Goal: Communication & Community: Answer question/provide support

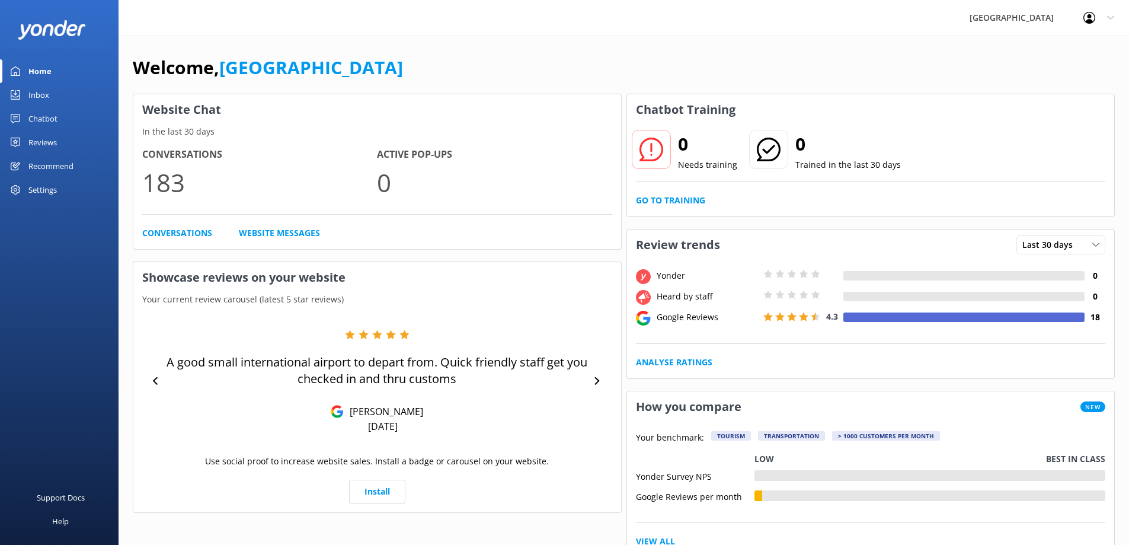
click at [62, 143] on link "Reviews" at bounding box center [59, 142] width 119 height 24
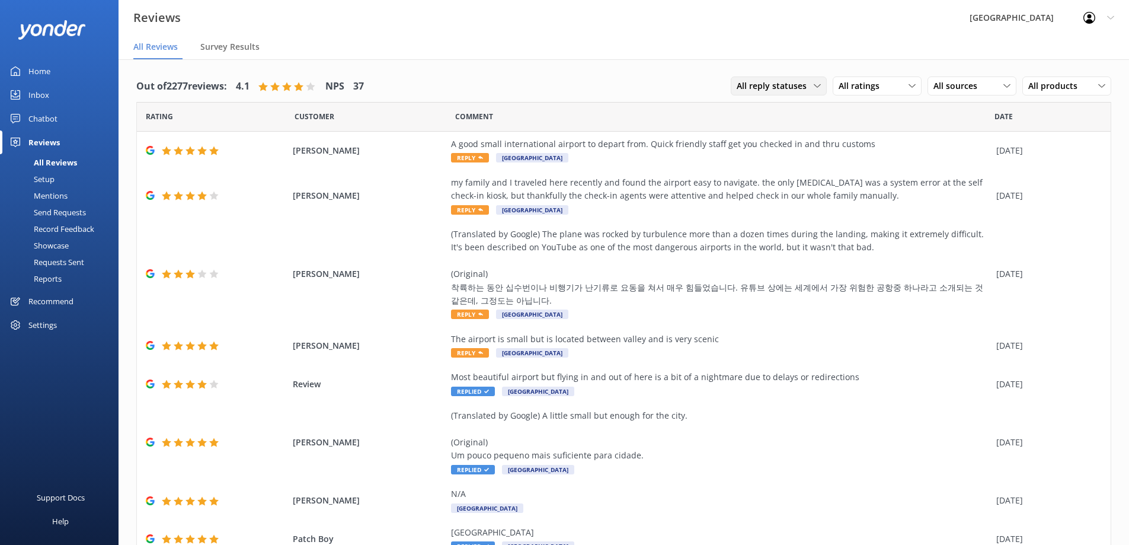
click at [814, 89] on icon at bounding box center [817, 85] width 7 height 7
click at [785, 130] on link "Needs a reply" at bounding box center [784, 135] width 106 height 24
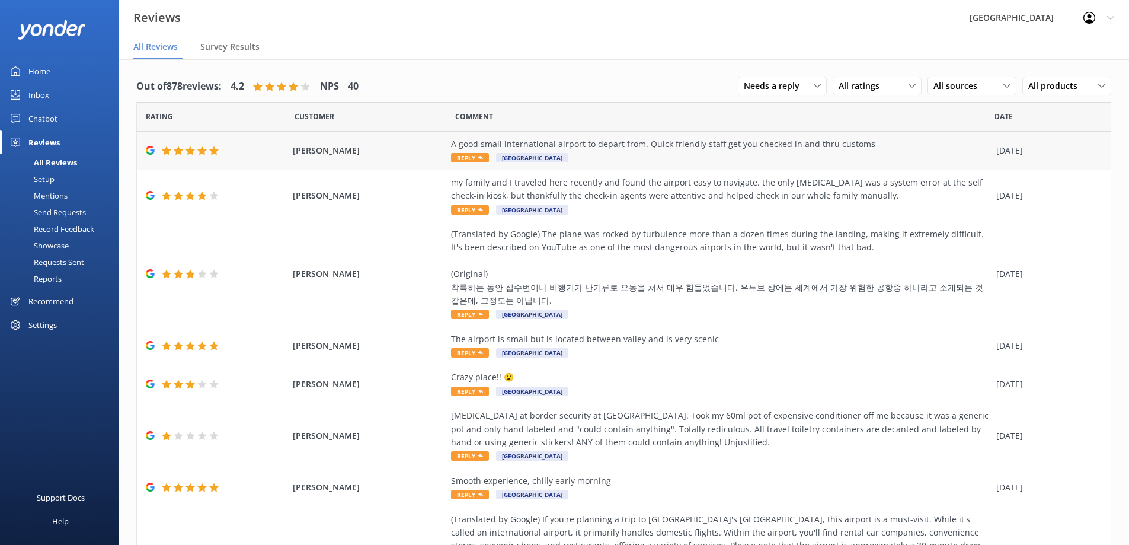
click at [807, 148] on div "A good small international airport to depart from. Quick friendly staff get you…" at bounding box center [720, 144] width 539 height 13
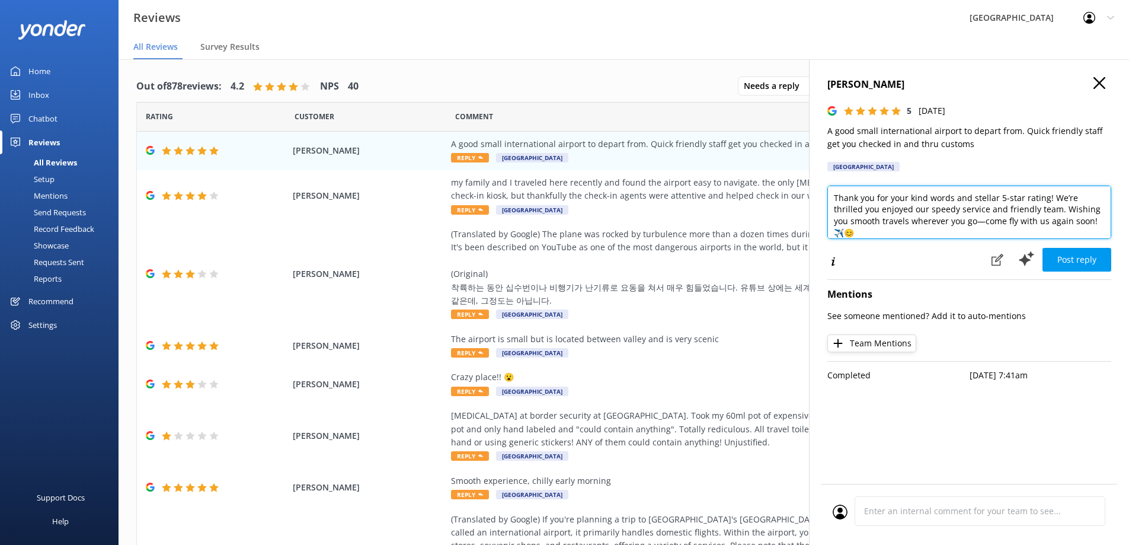
drag, startPoint x: 1102, startPoint y: 222, endPoint x: 1033, endPoint y: 207, distance: 71.4
click at [1033, 207] on textarea "Thank you for your kind words and stellar 5-star rating! We’re thrilled you enj…" at bounding box center [969, 212] width 284 height 53
type textarea "Thank you for your kind words and stellar 5-star rating! We’re thrilled you enj…"
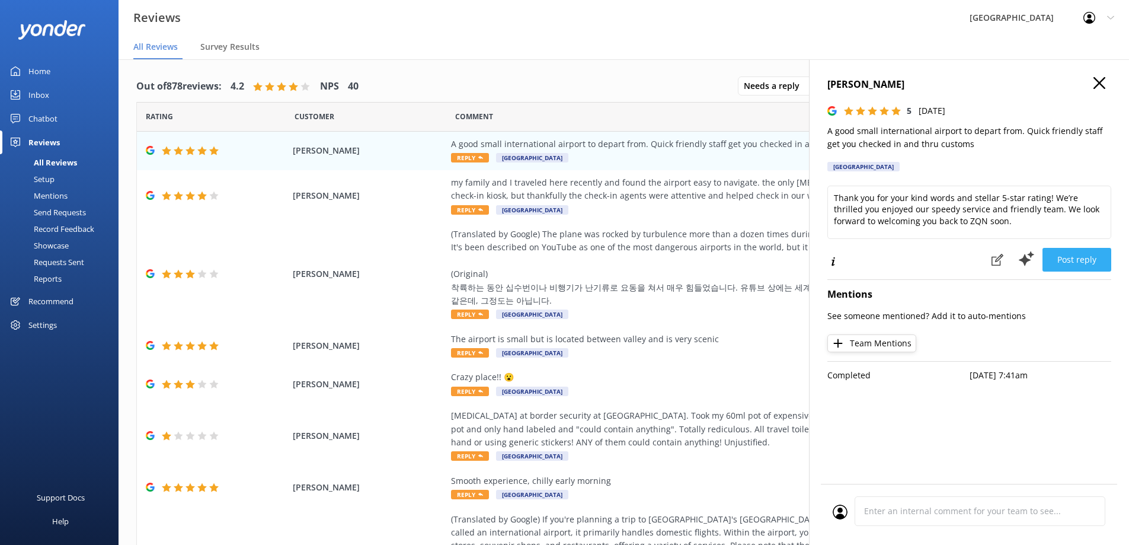
click at [1066, 254] on button "Post reply" at bounding box center [1077, 260] width 69 height 24
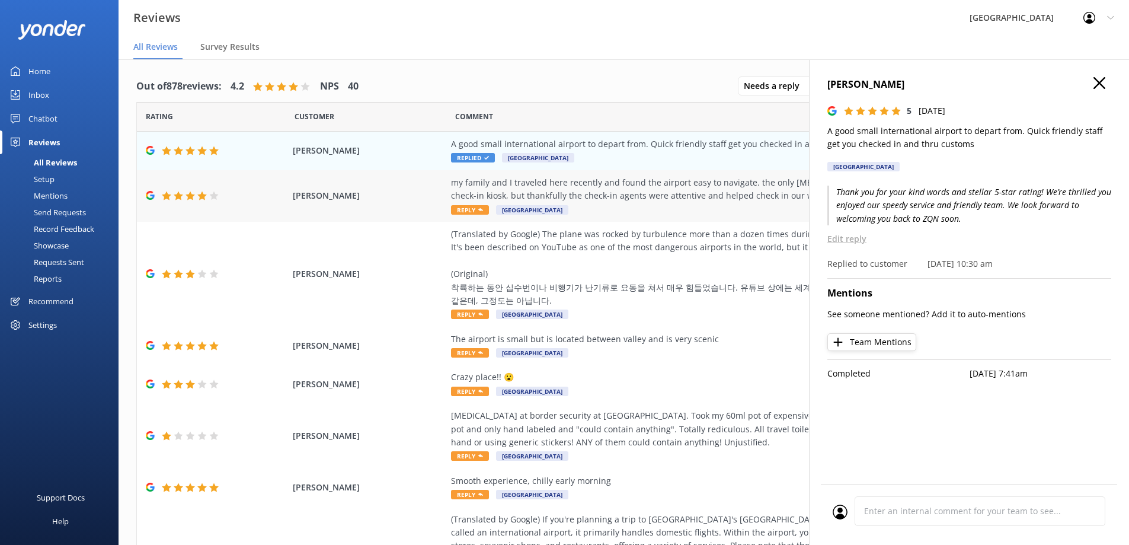
click at [604, 198] on div "my family and I traveled here recently and found the airport easy to navigate. …" at bounding box center [720, 189] width 539 height 27
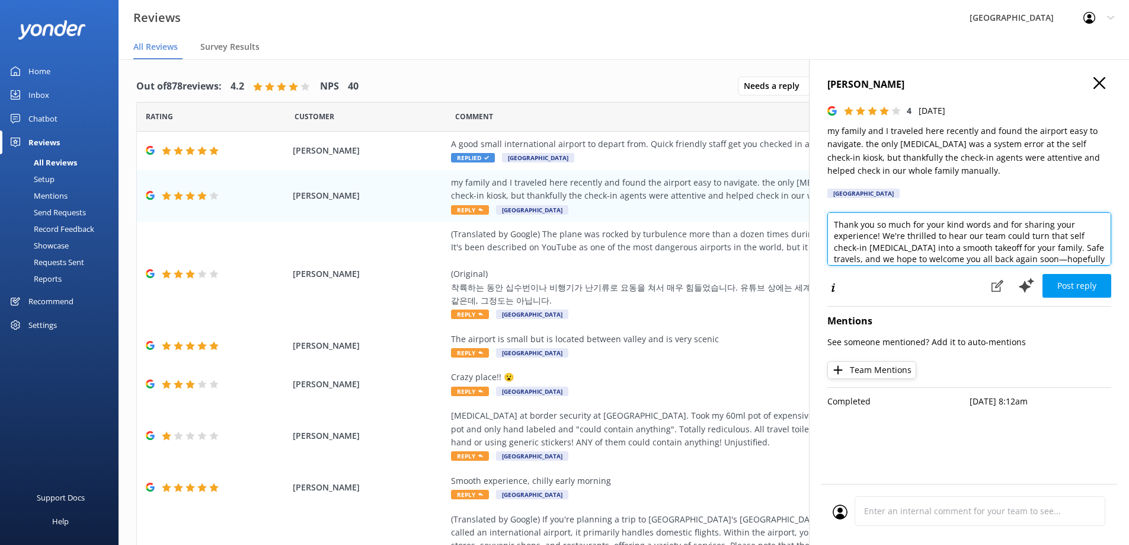
drag, startPoint x: 978, startPoint y: 236, endPoint x: 965, endPoint y: 236, distance: 13.0
click at [965, 236] on textarea "Thank you so much for your kind words and for sharing your experience! We're th…" at bounding box center [969, 238] width 284 height 53
drag, startPoint x: 976, startPoint y: 253, endPoint x: 1087, endPoint y: 233, distance: 112.7
click at [1087, 233] on textarea "Thank you so much for your kind words and for sharing your experience! We're th…" at bounding box center [969, 238] width 284 height 53
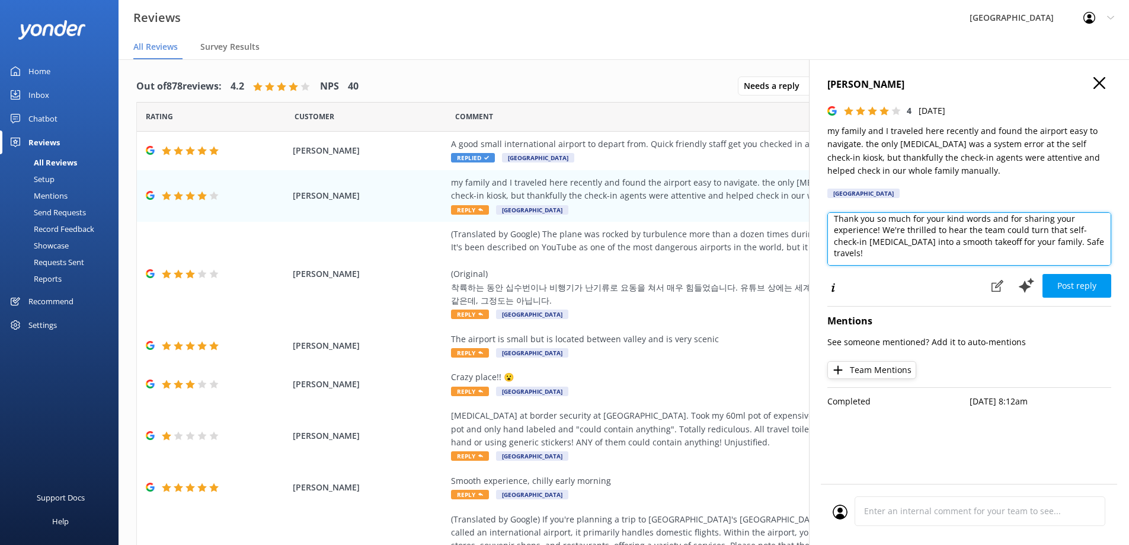
scroll to position [0, 0]
type textarea "Thank you so much for your kind words and for sharing your experience! We're th…"
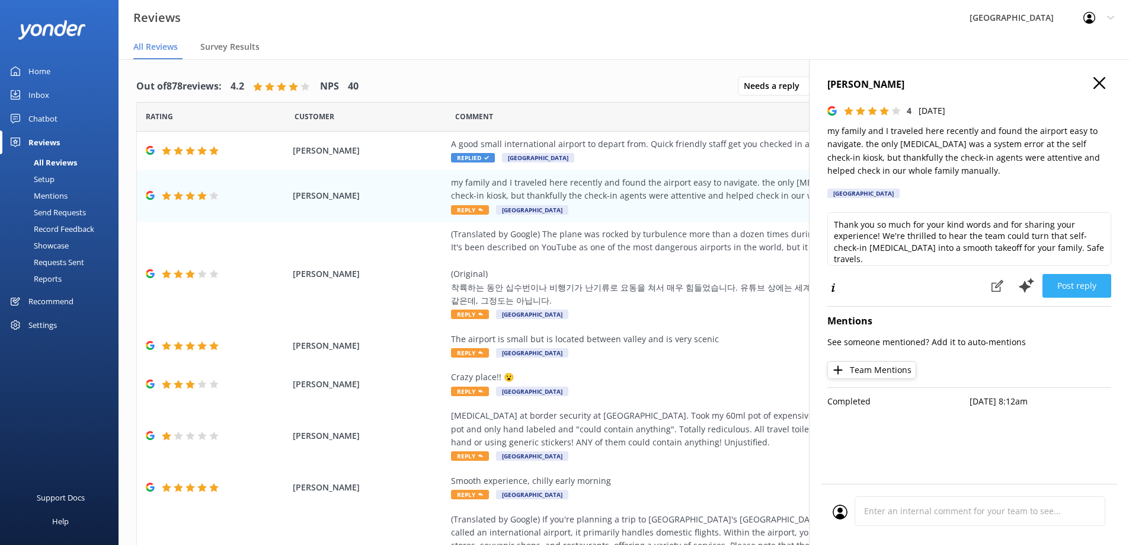
click at [1082, 286] on button "Post reply" at bounding box center [1077, 286] width 69 height 24
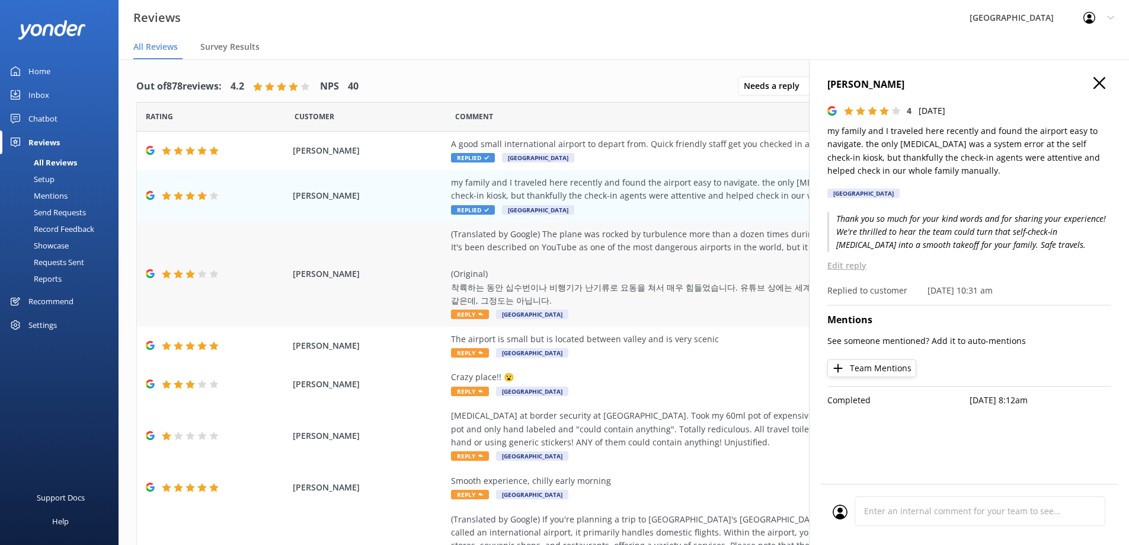
click at [598, 252] on div "(Translated by Google) The plane was rocked by turbulence more than a dozen tim…" at bounding box center [720, 267] width 539 height 79
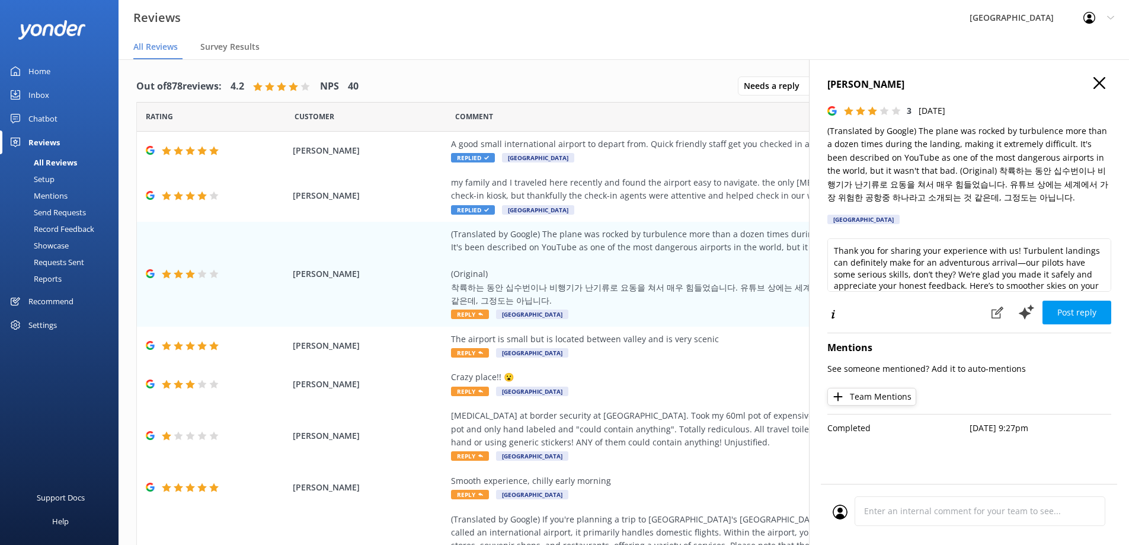
scroll to position [18, 0]
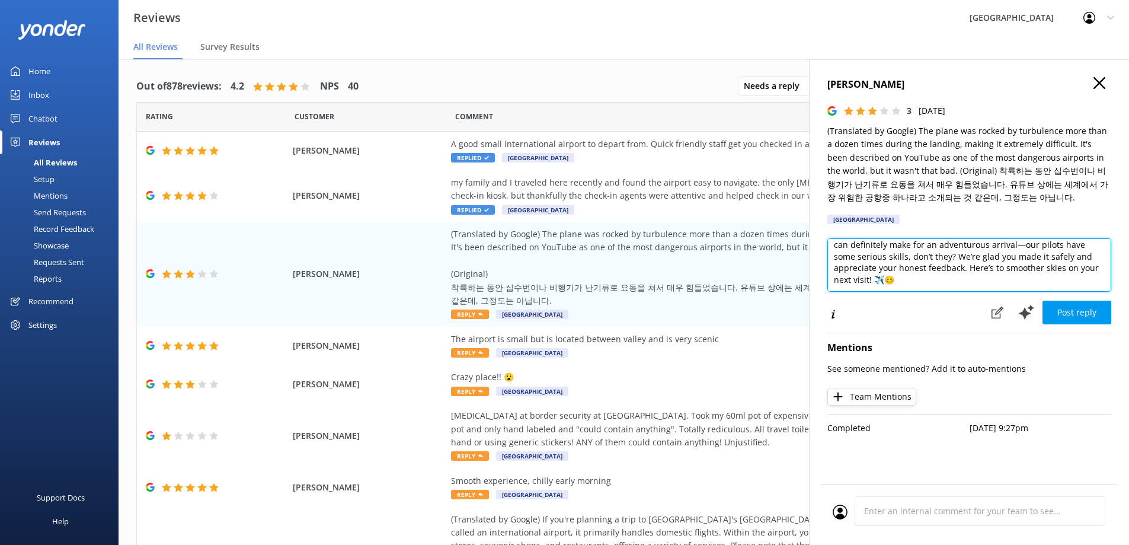
drag, startPoint x: 963, startPoint y: 267, endPoint x: 954, endPoint y: 257, distance: 13.4
click at [954, 257] on textarea "Thank you for sharing your experience with us! Turbulent landings can definitel…" at bounding box center [969, 264] width 284 height 53
type textarea "Thank you for sharing your experience with us! Turbulent landings can definitel…"
click at [1031, 267] on textarea "Thank you for sharing your experience with us! Turbulent landings can definitel…" at bounding box center [969, 264] width 284 height 53
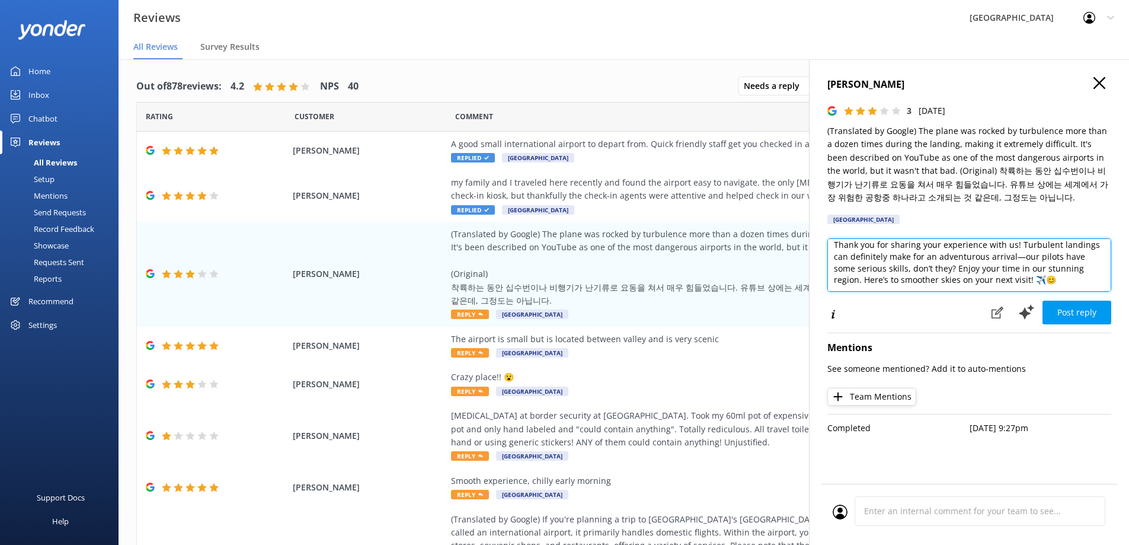
click at [1054, 283] on textarea "Thank you for sharing your experience with us! Turbulent landings can definitel…" at bounding box center [969, 264] width 284 height 53
click at [1022, 257] on textarea "Thank you for sharing your experience with us! Turbulent landings can definitel…" at bounding box center [969, 264] width 284 height 53
drag, startPoint x: 905, startPoint y: 268, endPoint x: 1057, endPoint y: 257, distance: 152.1
click at [1057, 257] on textarea "Thank you for sharing your experience with us! Turbulent landings can definitel…" at bounding box center [969, 264] width 284 height 53
click at [895, 268] on textarea "Thank you for sharing your experience with us! Turbulent landings can definitel…" at bounding box center [969, 264] width 284 height 53
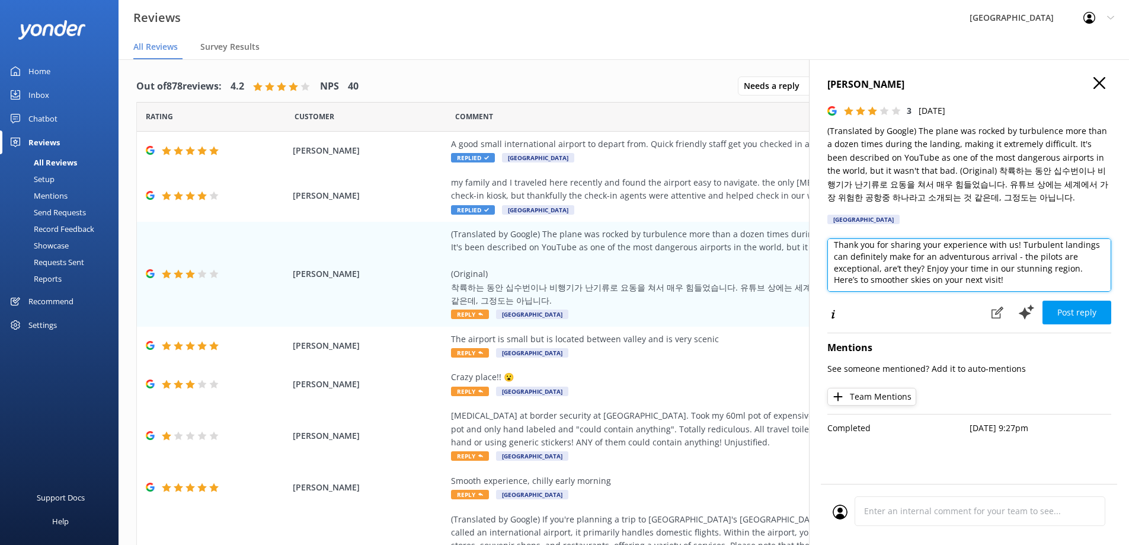
click at [929, 271] on textarea "Thank you for sharing your experience with us! Turbulent landings can definitel…" at bounding box center [969, 264] width 284 height 53
drag, startPoint x: 968, startPoint y: 279, endPoint x: 1033, endPoint y: 270, distance: 65.7
click at [1033, 270] on textarea "Thank you for sharing your experience with us! Turbulent landings can make for …" at bounding box center [969, 264] width 284 height 53
type textarea "Thank you for sharing your experience with us! Turbulent landings can make for …"
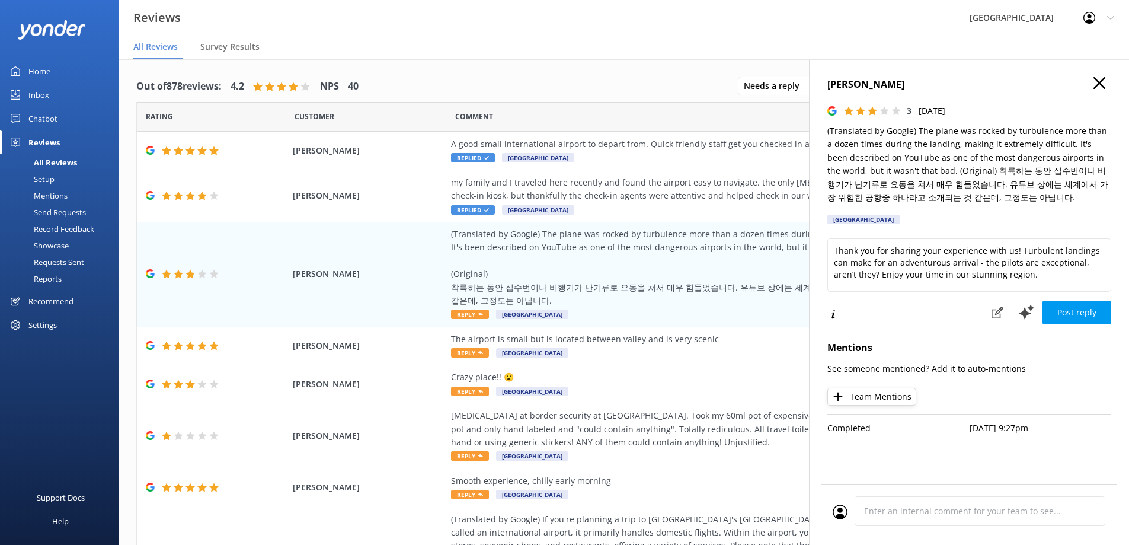
click at [1073, 312] on button "Post reply" at bounding box center [1077, 313] width 69 height 24
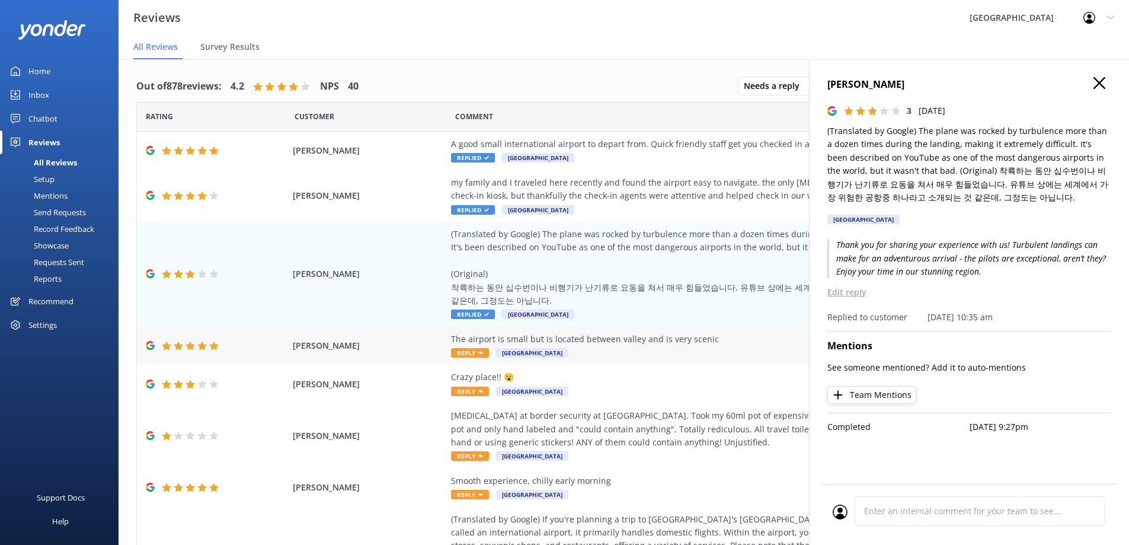
click at [680, 337] on div "The airport is small but is located between valley and is very scenic" at bounding box center [720, 339] width 539 height 13
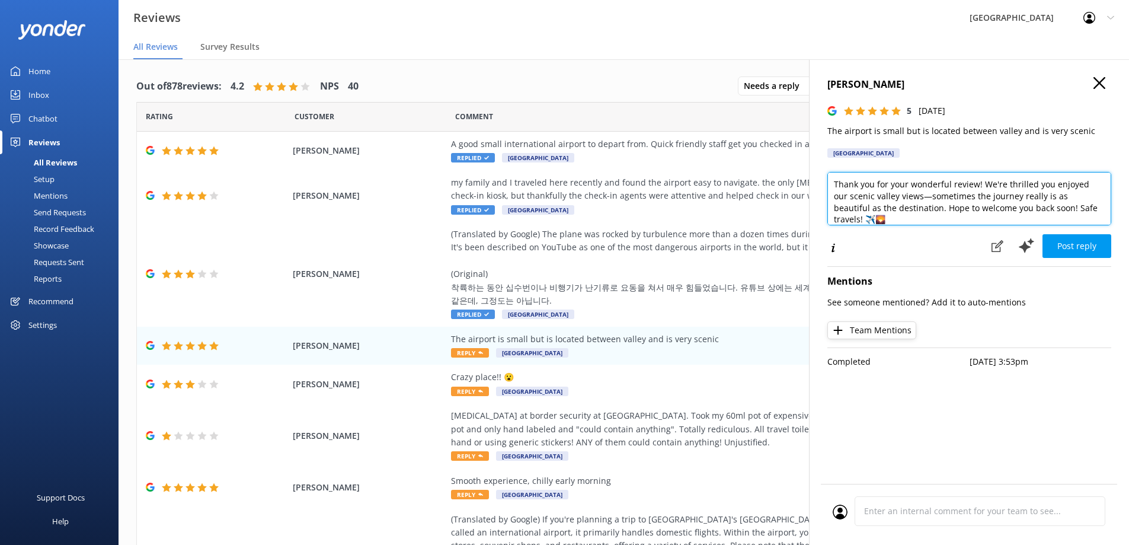
click at [913, 194] on textarea "Thank you for your wonderful review! We're thrilled you enjoyed our scenic vall…" at bounding box center [969, 198] width 284 height 53
drag, startPoint x: 1099, startPoint y: 210, endPoint x: 1080, endPoint y: 206, distance: 19.3
click at [1080, 206] on textarea "Thank you for your wonderful review! We're thrilled you enjoyed our scenic vall…" at bounding box center [969, 198] width 284 height 53
type textarea "Thank you for your wonderful review! We're thrilled you enjoyed our scenic vall…"
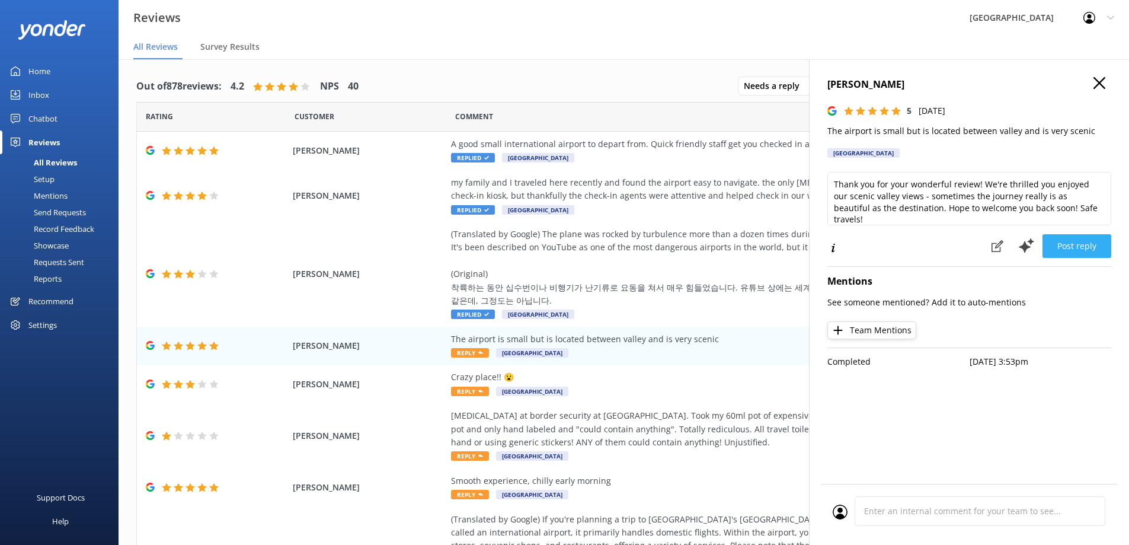
click at [1069, 244] on button "Post reply" at bounding box center [1077, 246] width 69 height 24
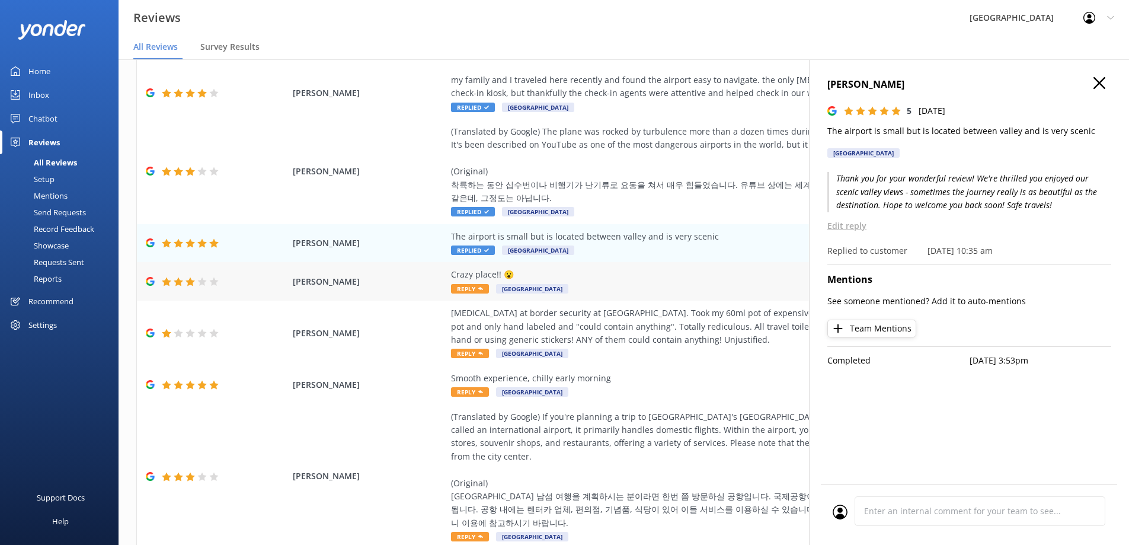
scroll to position [119, 0]
